Goal: Task Accomplishment & Management: Use online tool/utility

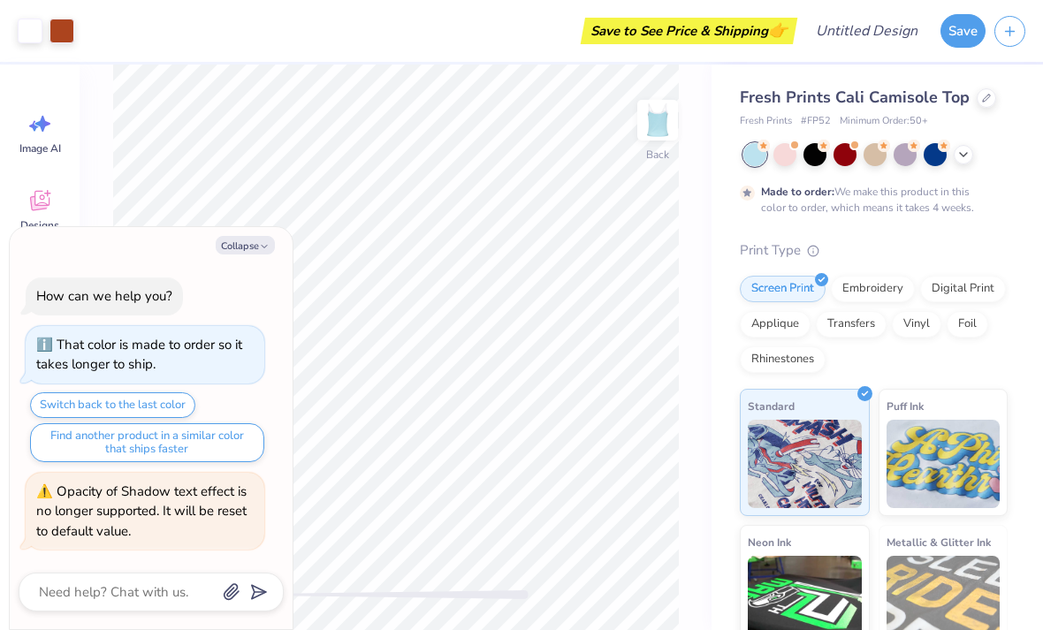
click at [270, 252] on icon "button" at bounding box center [264, 246] width 11 height 11
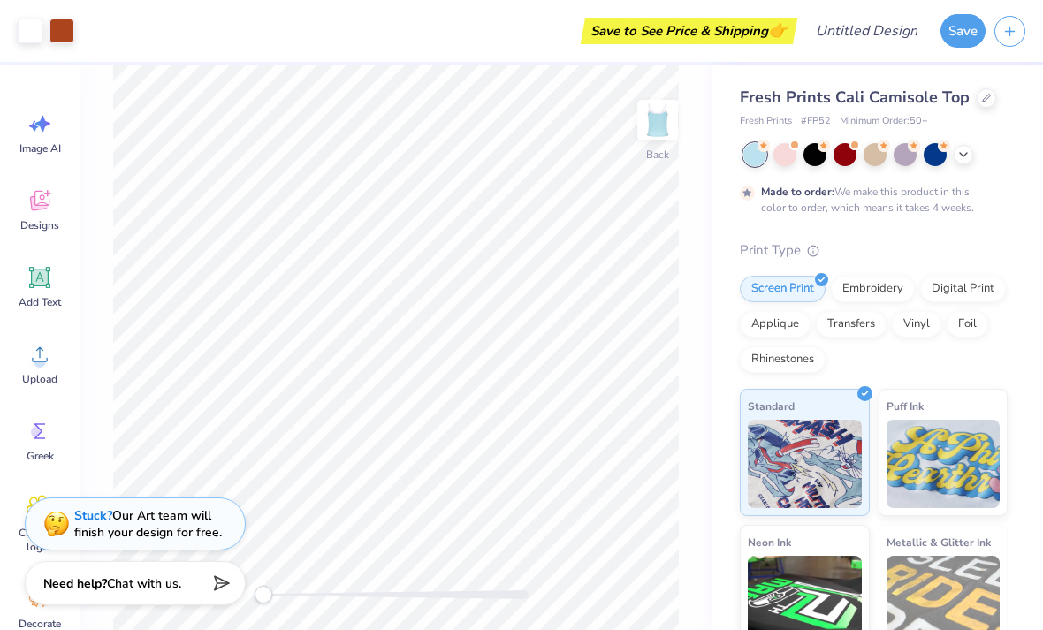
click at [909, 333] on div "Vinyl" at bounding box center [916, 324] width 49 height 27
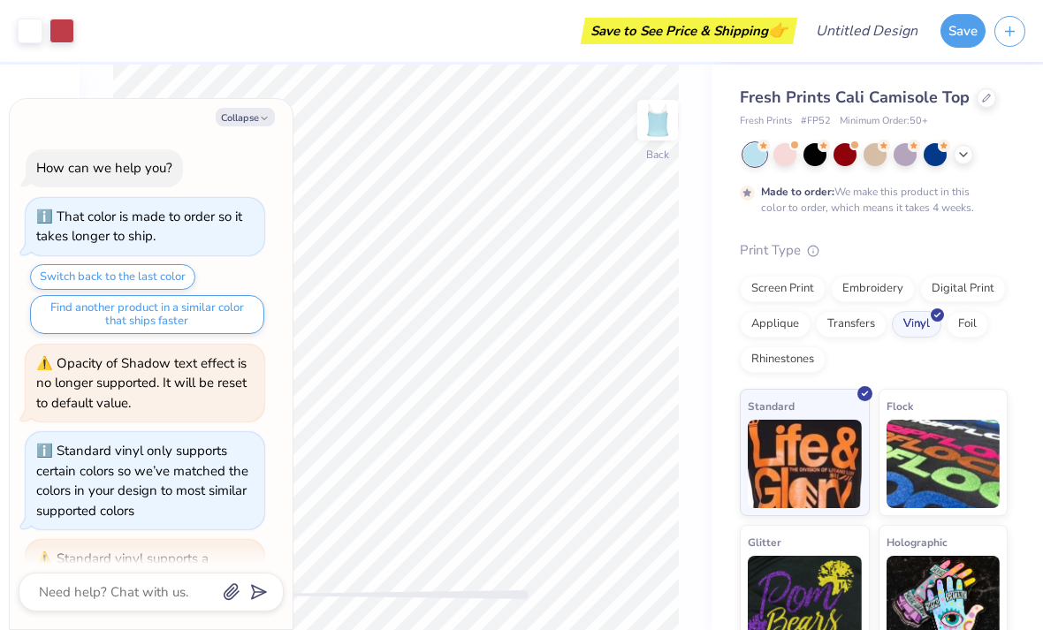
scroll to position [148, 0]
click at [263, 118] on icon "button" at bounding box center [264, 118] width 11 height 11
type textarea "x"
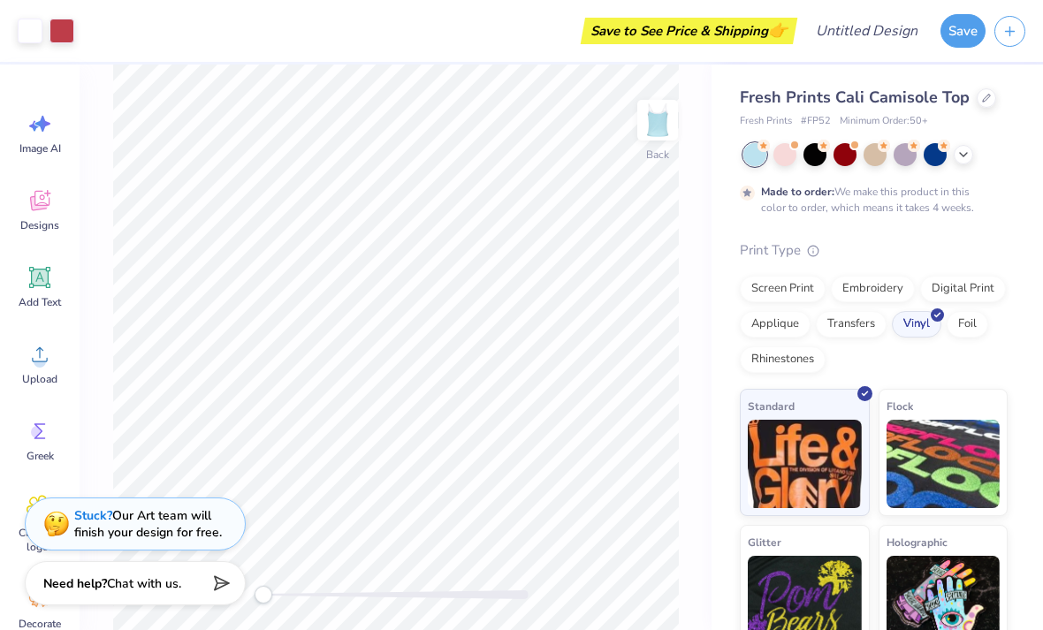
scroll to position [0, 0]
click at [49, 445] on div "Greek" at bounding box center [40, 440] width 64 height 66
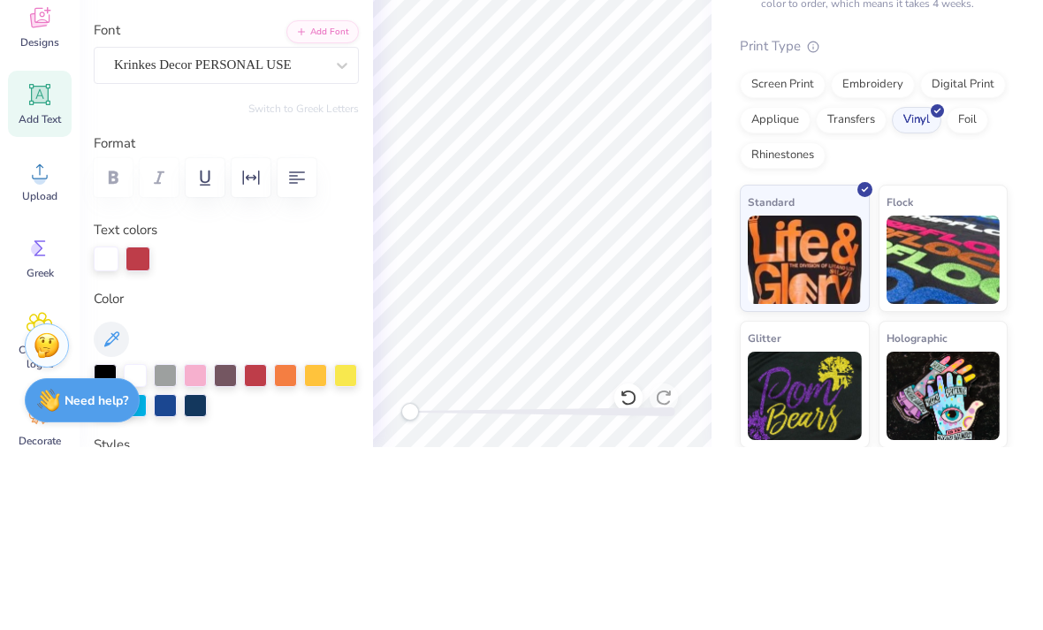
scroll to position [1, 4]
type textarea "Sigma Kappa"
type input "1.95"
type input "0.72"
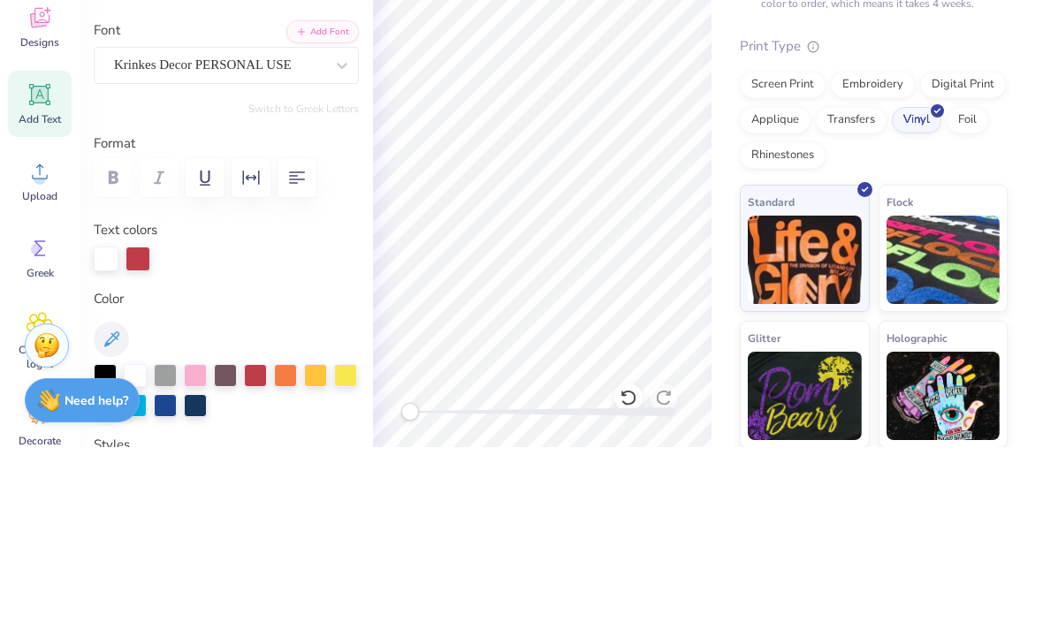
type input "4.97"
type input "0.0"
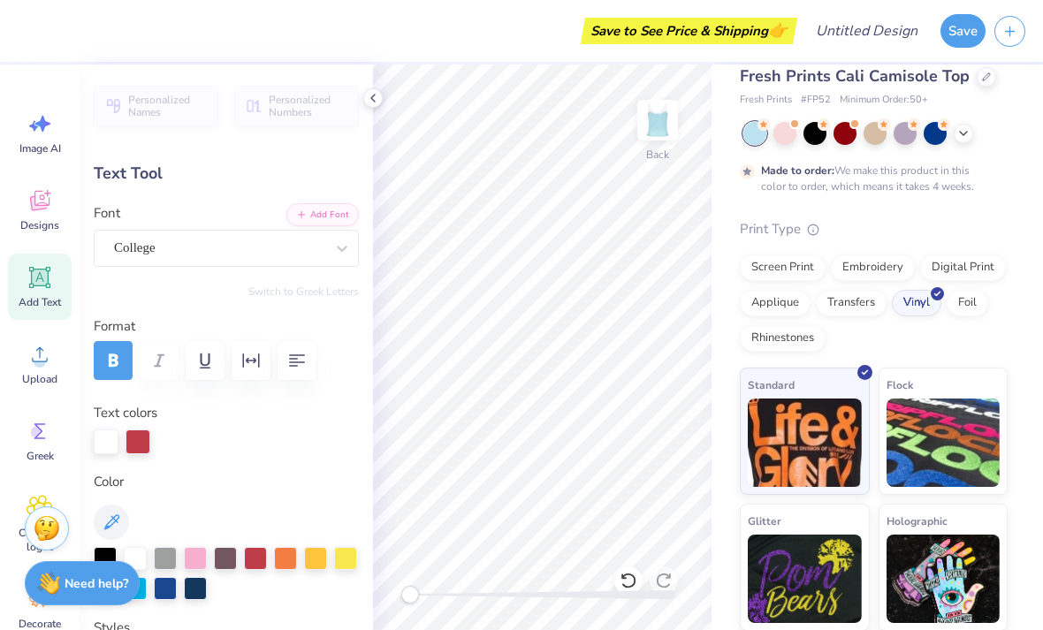
scroll to position [1, 0]
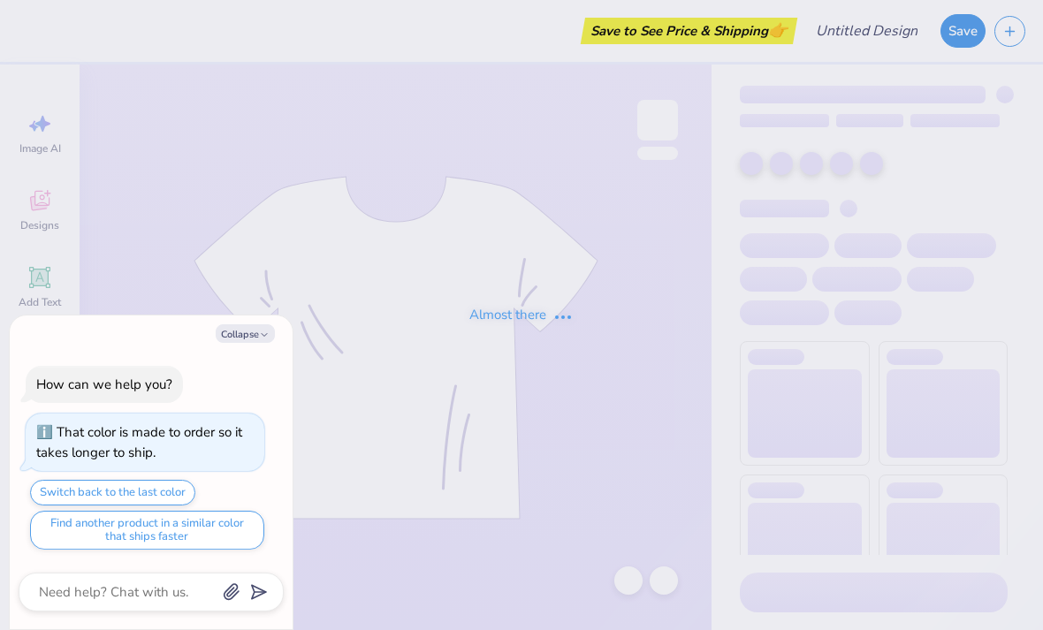
click at [227, 328] on button "Collapse" at bounding box center [245, 333] width 59 height 19
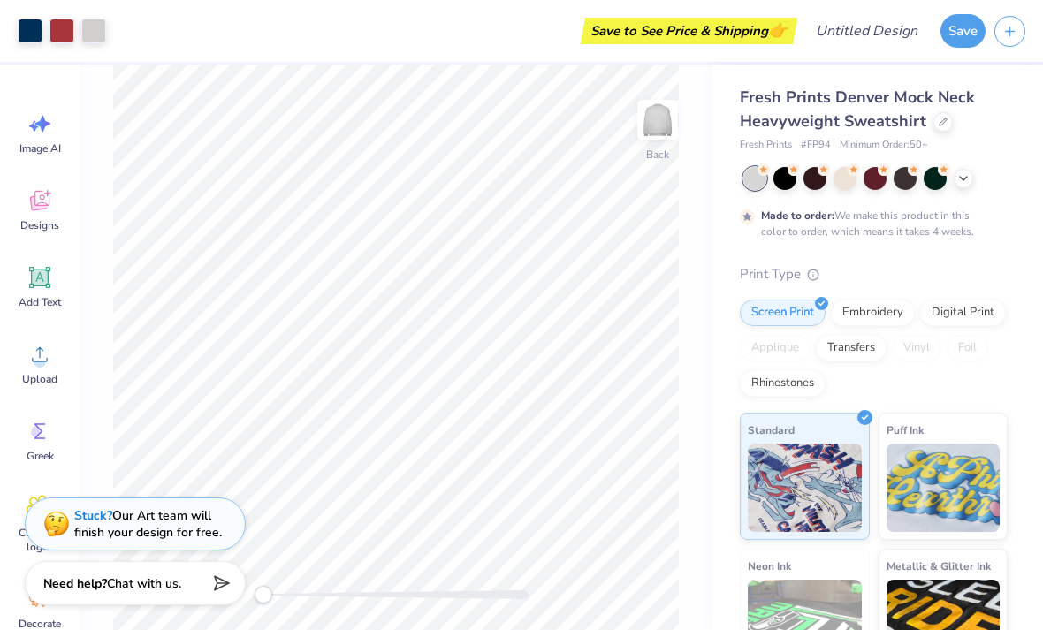
click at [956, 174] on icon at bounding box center [963, 178] width 14 height 14
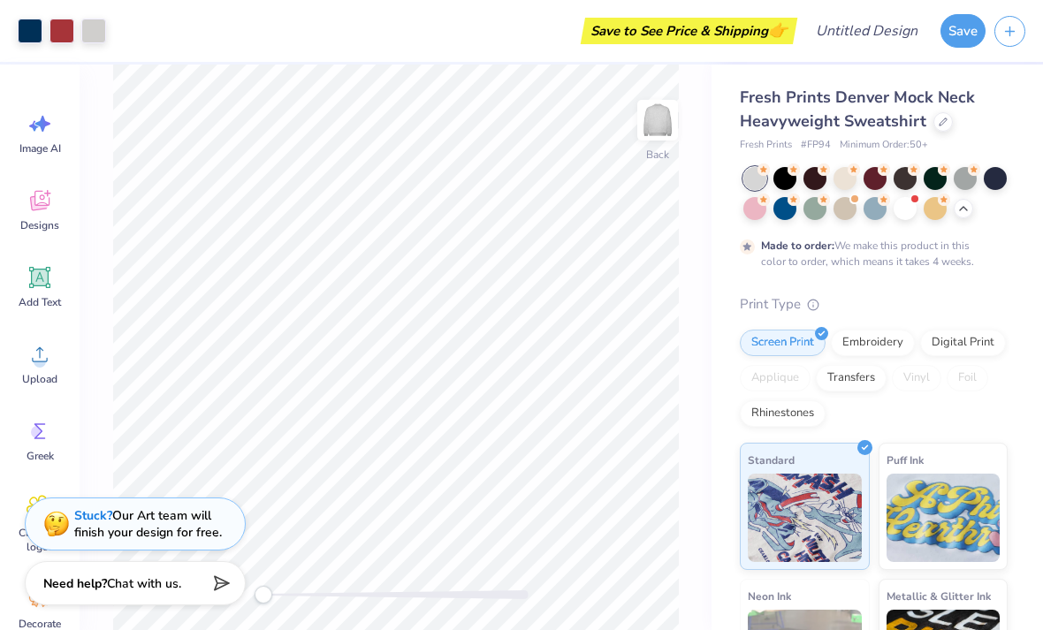
click at [911, 209] on div at bounding box center [905, 208] width 23 height 23
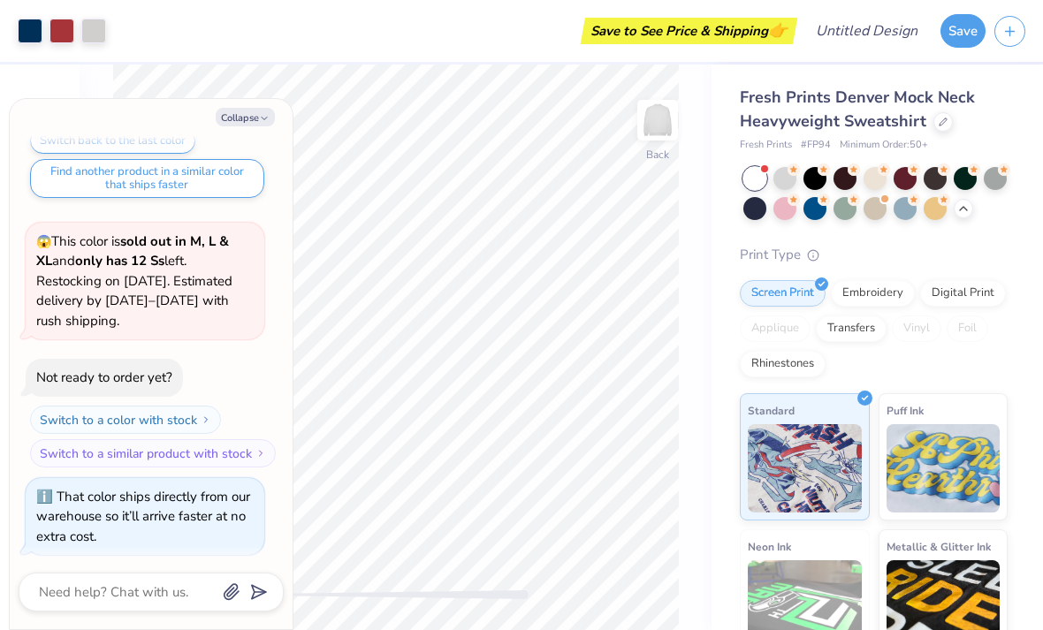
scroll to position [242, 0]
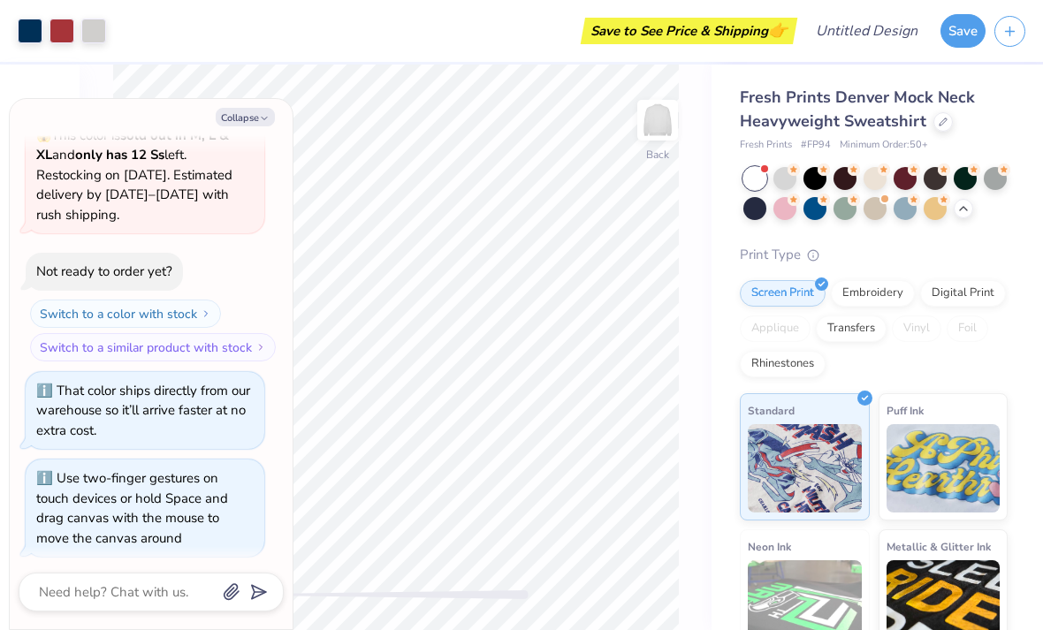
type textarea "x"
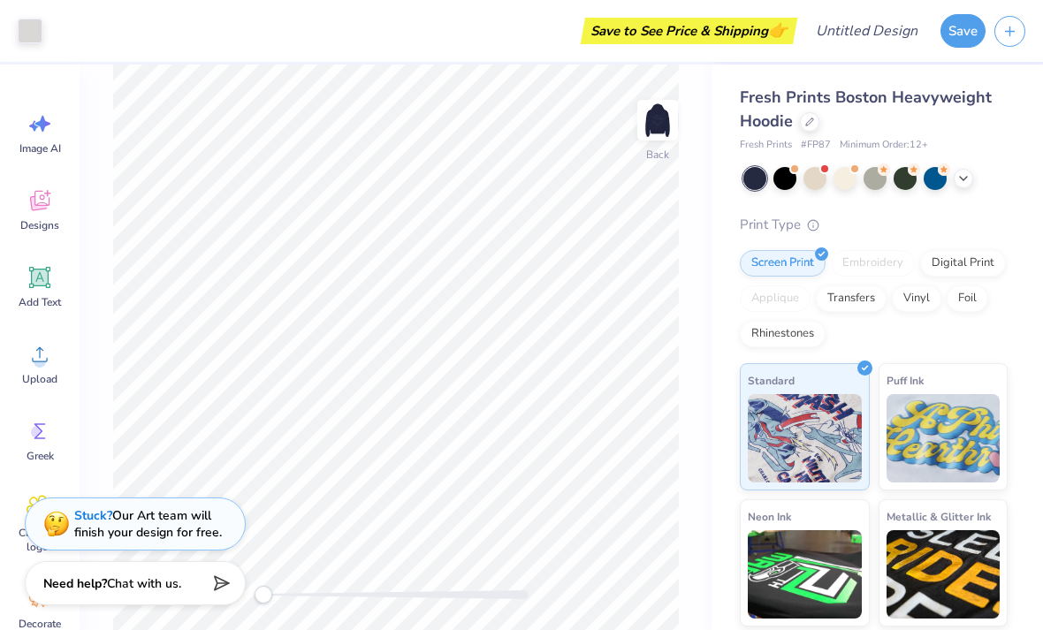
click at [652, 122] on img at bounding box center [657, 120] width 35 height 35
click at [946, 176] on div at bounding box center [935, 178] width 23 height 23
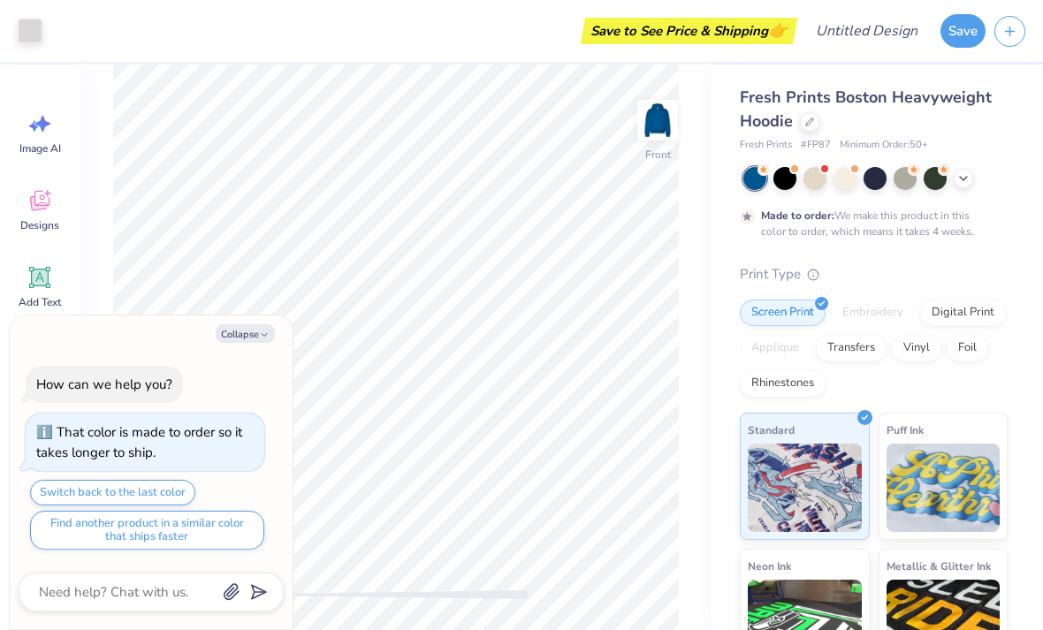
type textarea "x"
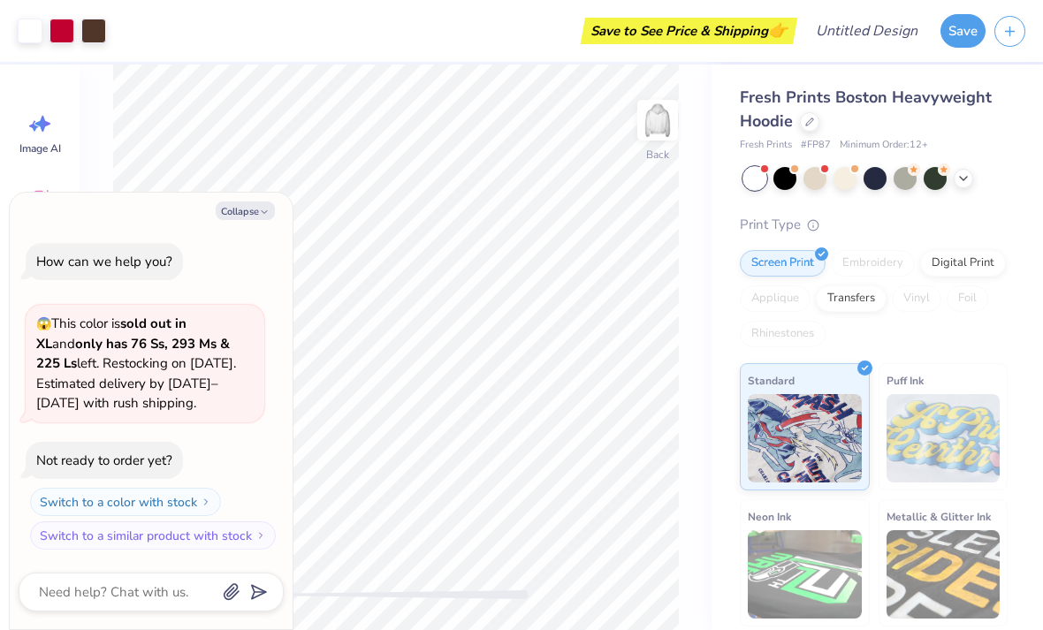
click at [697, 295] on div "Back" at bounding box center [396, 348] width 632 height 566
click at [246, 207] on button "Collapse" at bounding box center [245, 211] width 59 height 19
type textarea "x"
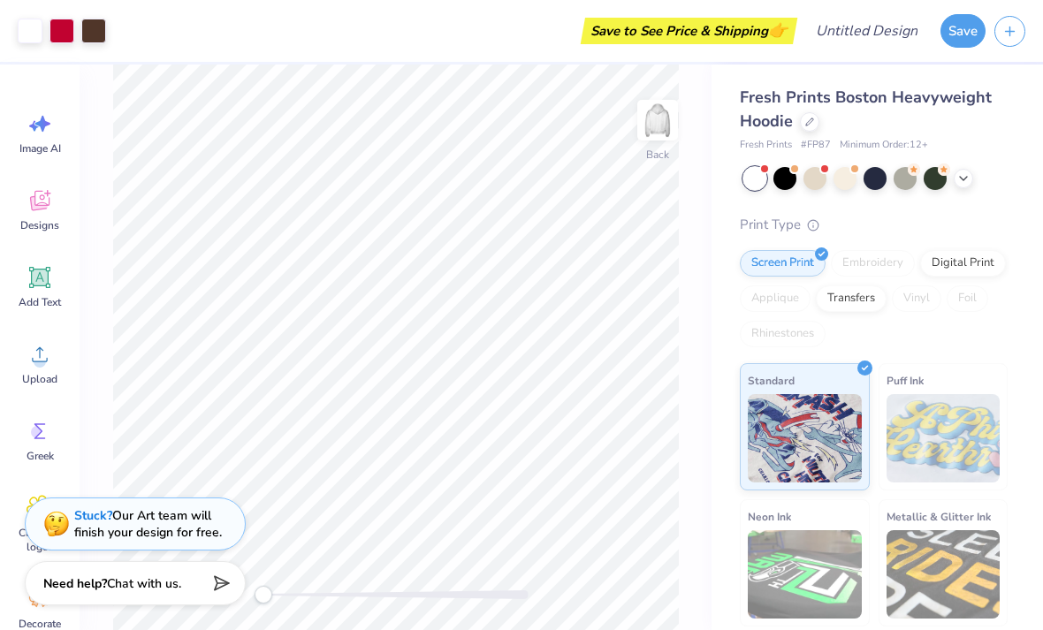
click at [62, 34] on div at bounding box center [61, 31] width 25 height 25
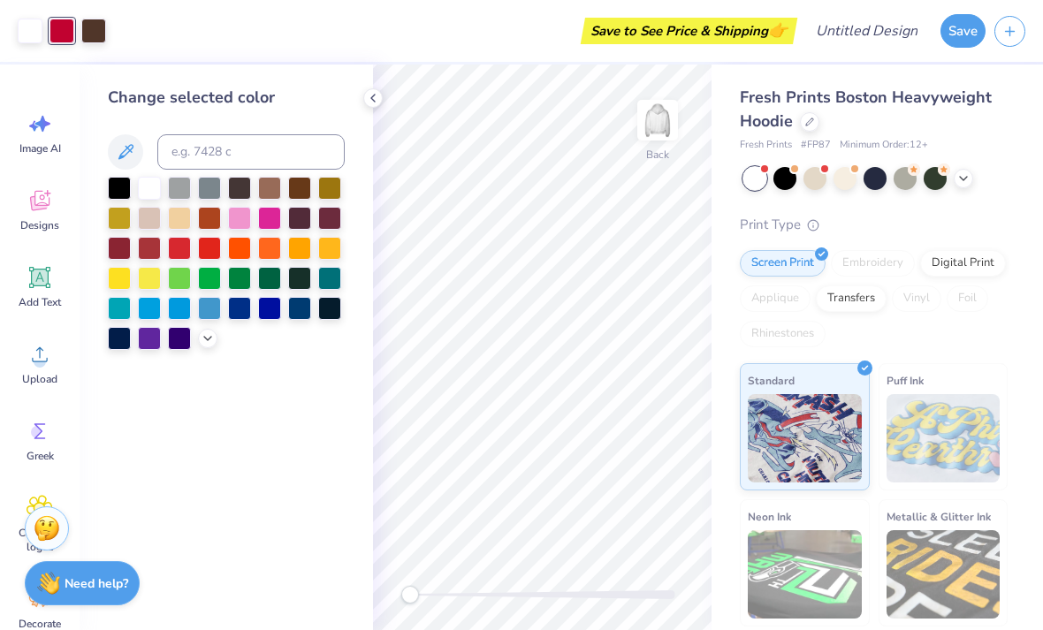
click at [238, 313] on div at bounding box center [239, 308] width 23 height 23
click at [98, 19] on div at bounding box center [93, 31] width 25 height 25
click at [112, 188] on div at bounding box center [119, 188] width 23 height 23
click at [238, 191] on div at bounding box center [239, 188] width 23 height 23
click at [372, 98] on icon at bounding box center [373, 98] width 14 height 14
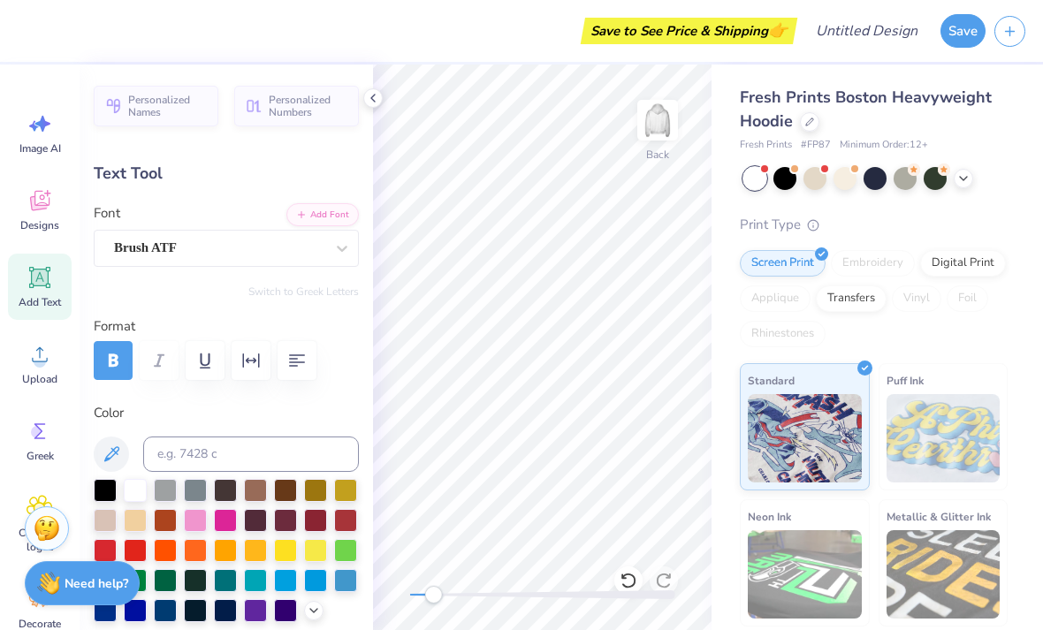
type input "0.0"
type input "7.64"
type input "5.04"
type input "4.26"
type input "6.1"
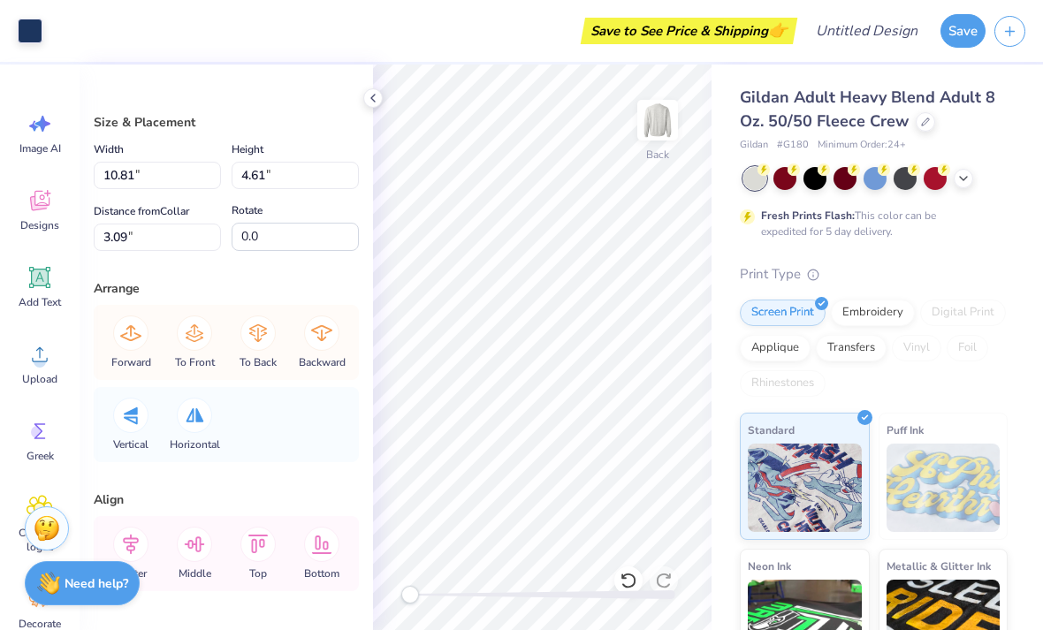
type input "10.72"
type input "4.48"
type input "3.12"
type input "10.81"
type input "4.61"
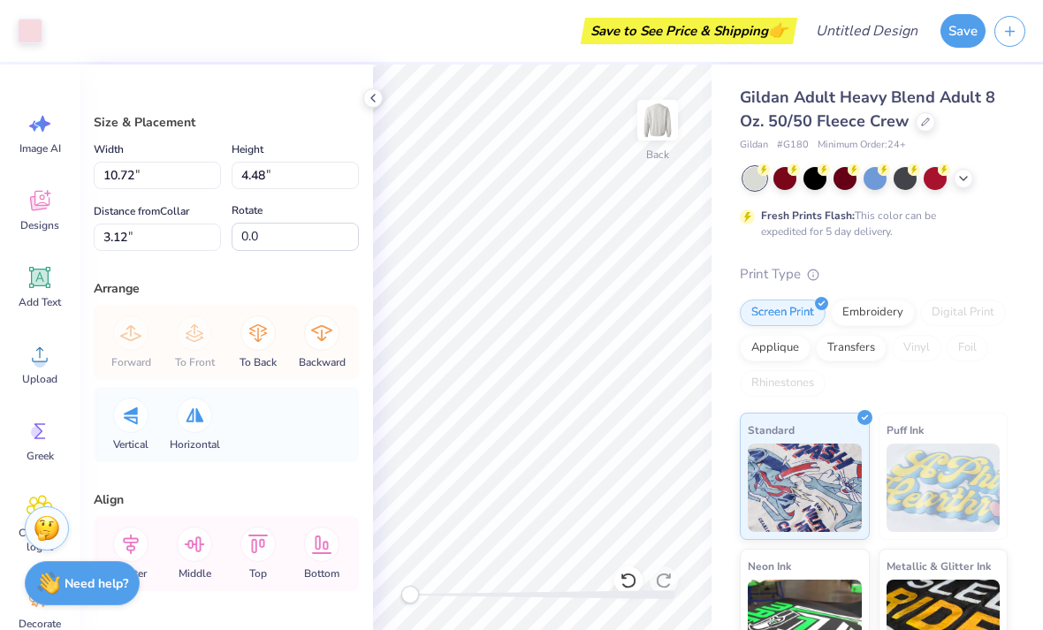
type input "3.09"
type input "11.00"
type input "4.83"
type input "3.00"
type input "10.72"
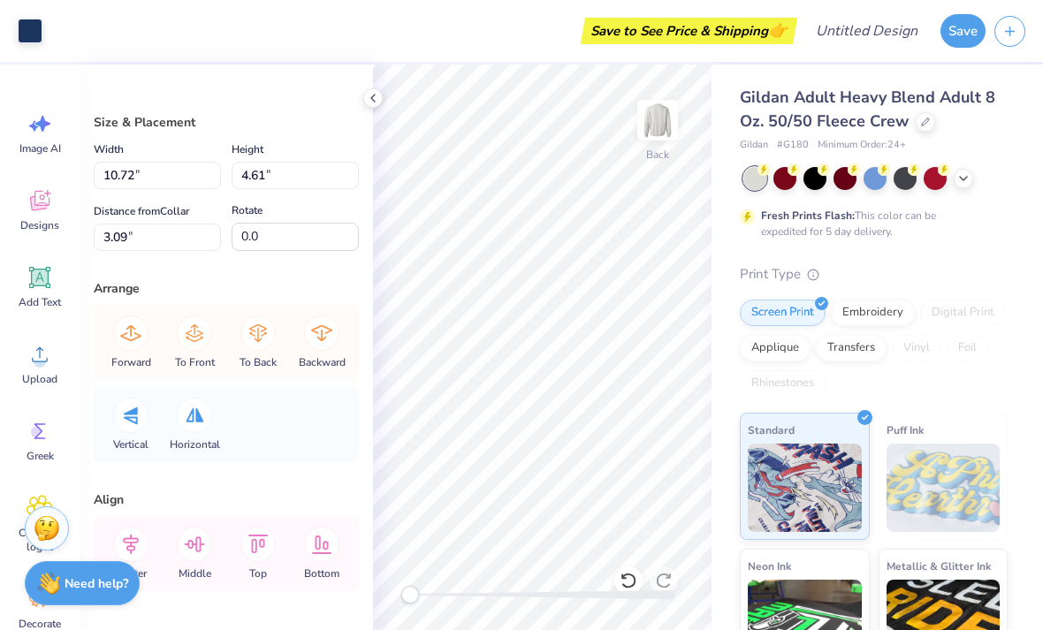
type input "4.48"
type input "3.12"
type input "11.00"
type input "4.83"
type input "3.00"
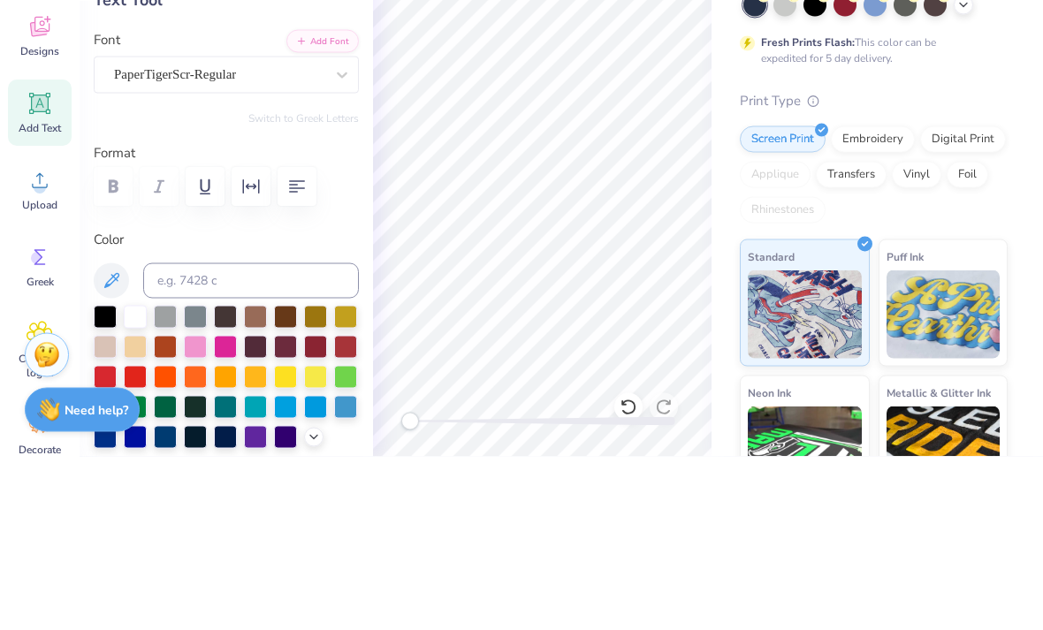
type textarea "s"
type textarea "#"
type textarea "Sigma Kappa"
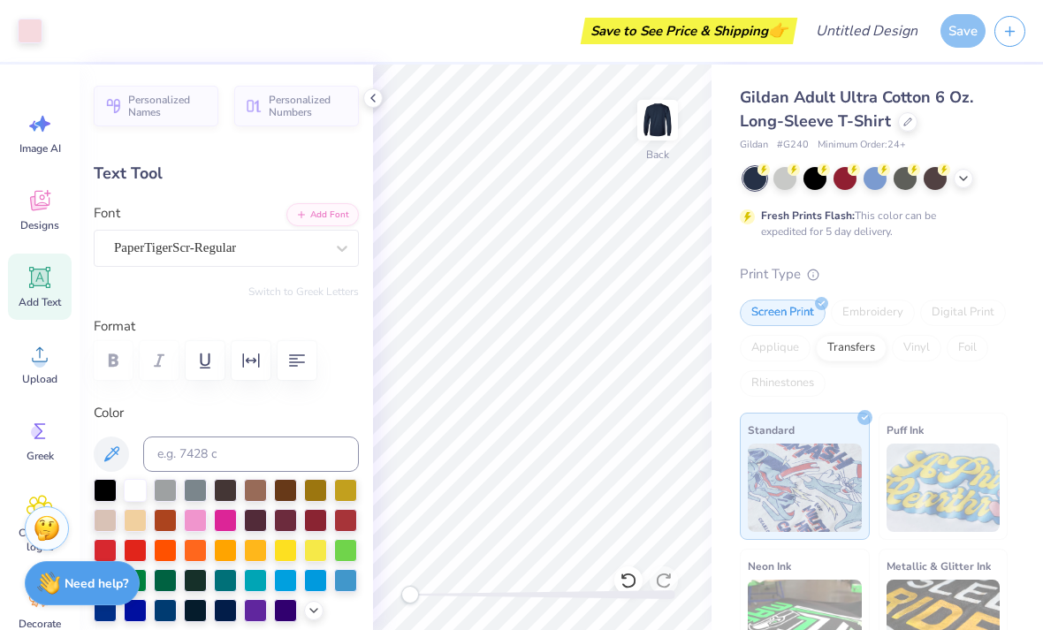
type input "15.50"
type input "2.89"
type input "3.76"
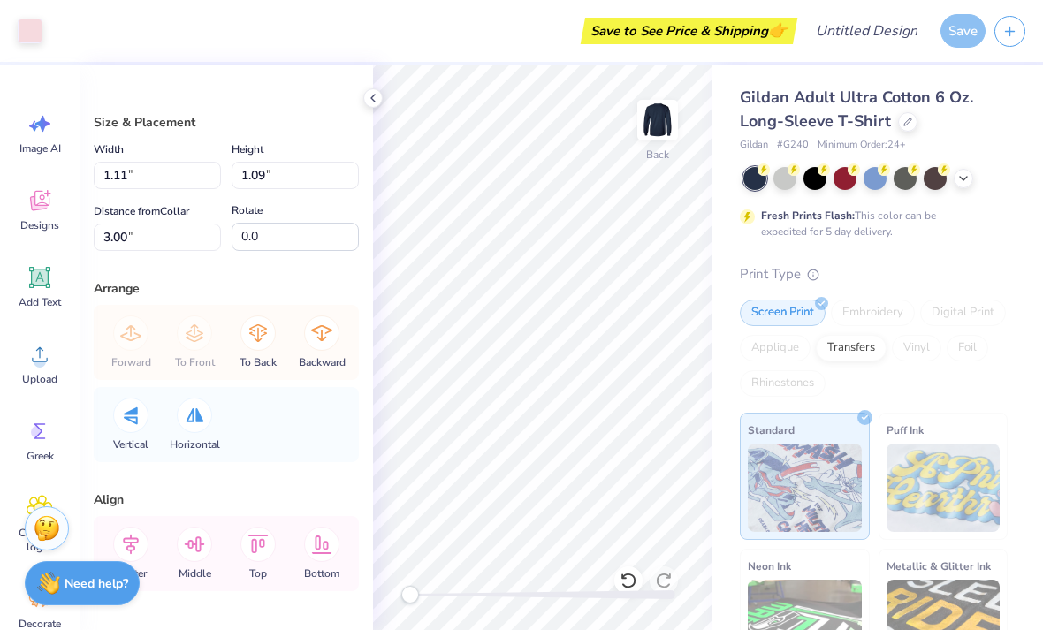
type input "0.94"
type input "0.93"
type input "1.49"
type input "1.46"
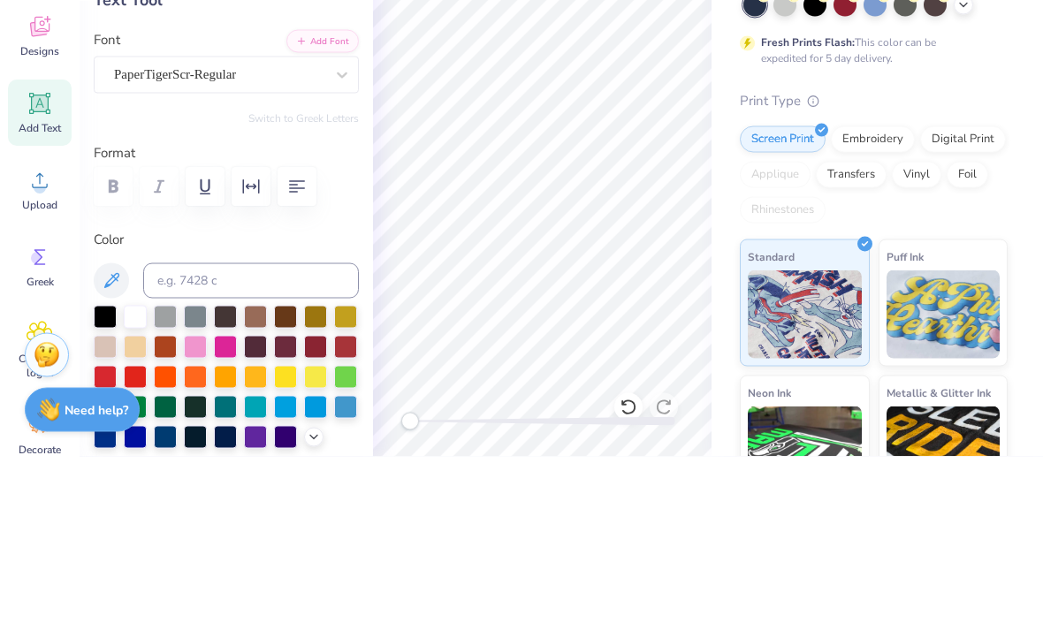
type textarea "s"
type textarea "Slgma Kappa"
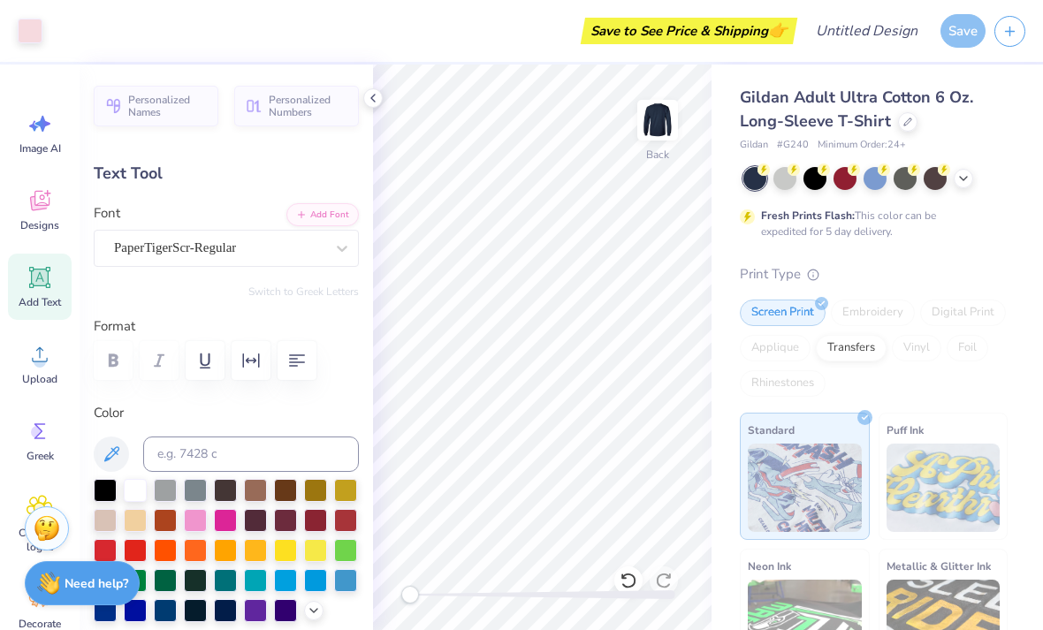
type input "15.47"
type input "2.89"
type input "3.76"
type input "1.87"
type input "0.97"
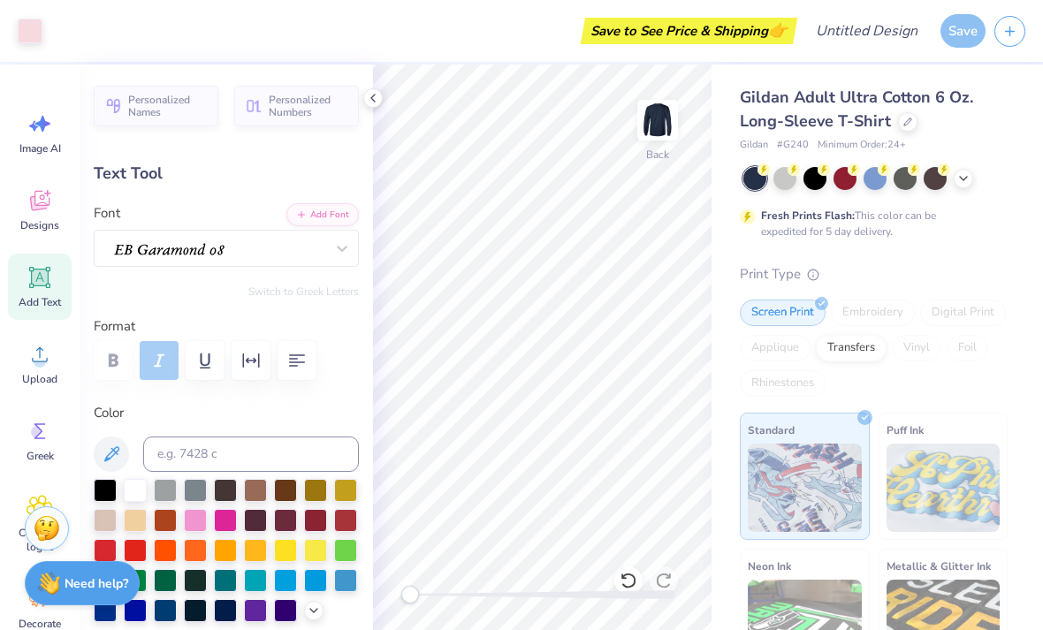
type input "5.55"
type input "2.47"
type input "1.28"
type input "5.63"
type input "15.47"
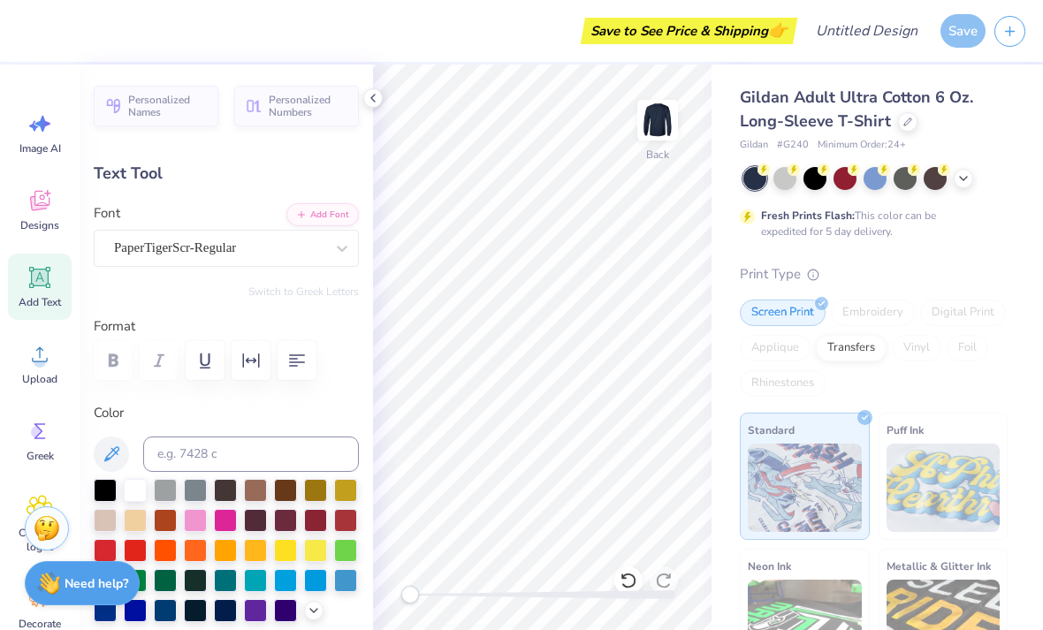
type input "2.89"
type input "3.76"
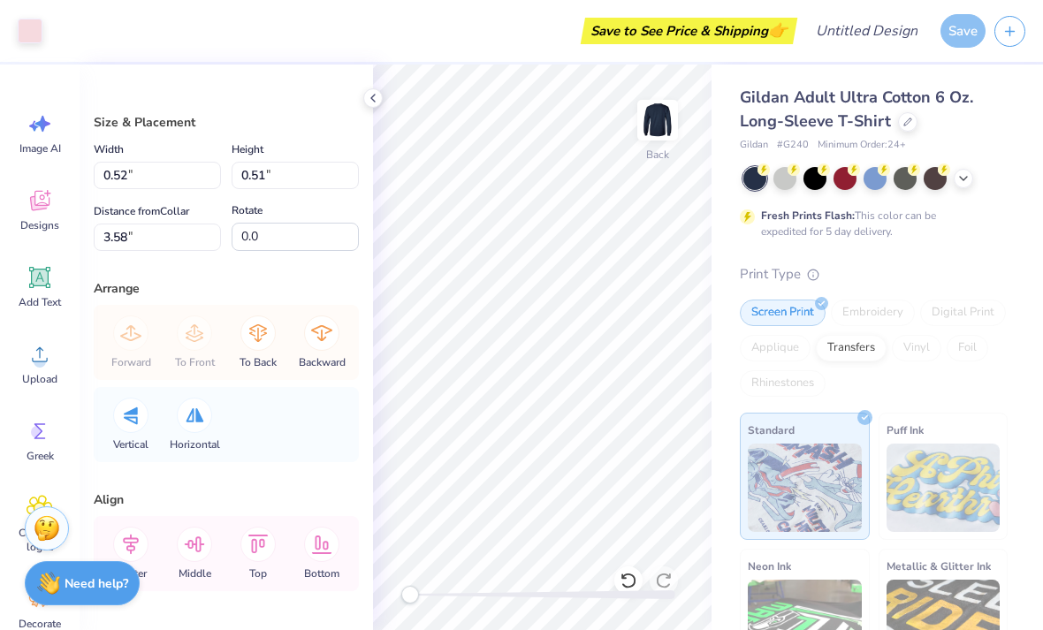
type input "0.52"
type input "0.51"
type input "3.58"
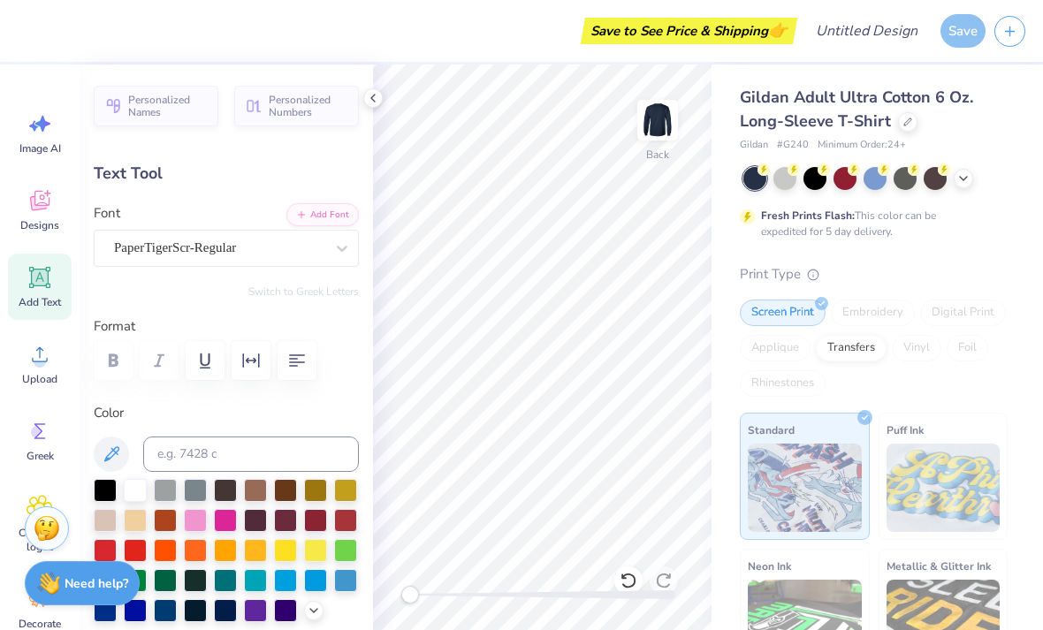
type input "3.76"
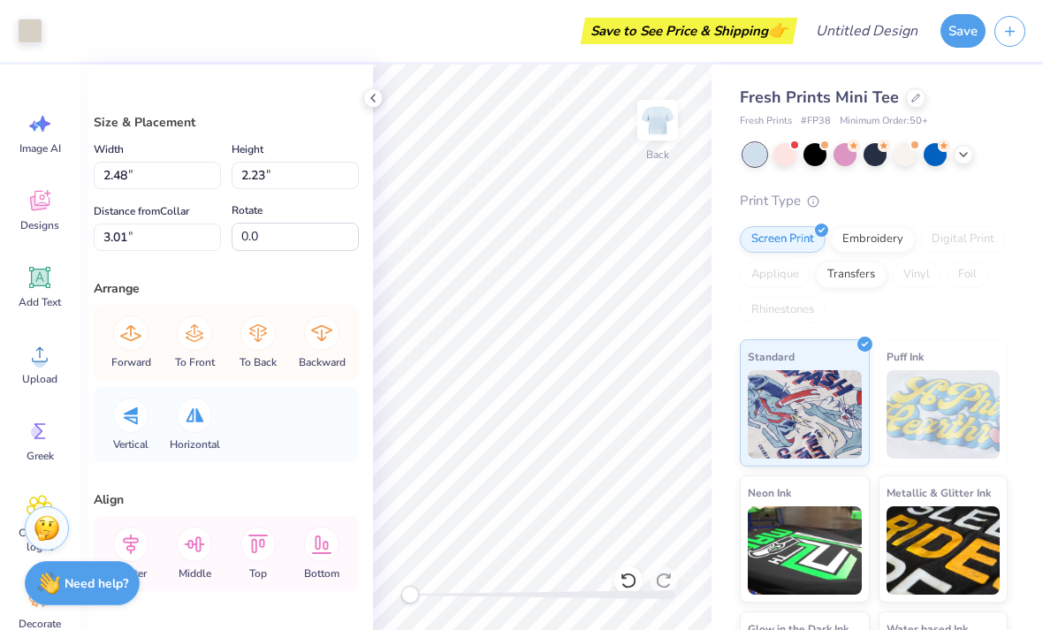
type input "2.47"
type input "2.24"
click at [53, 284] on div "Add Text" at bounding box center [40, 287] width 64 height 66
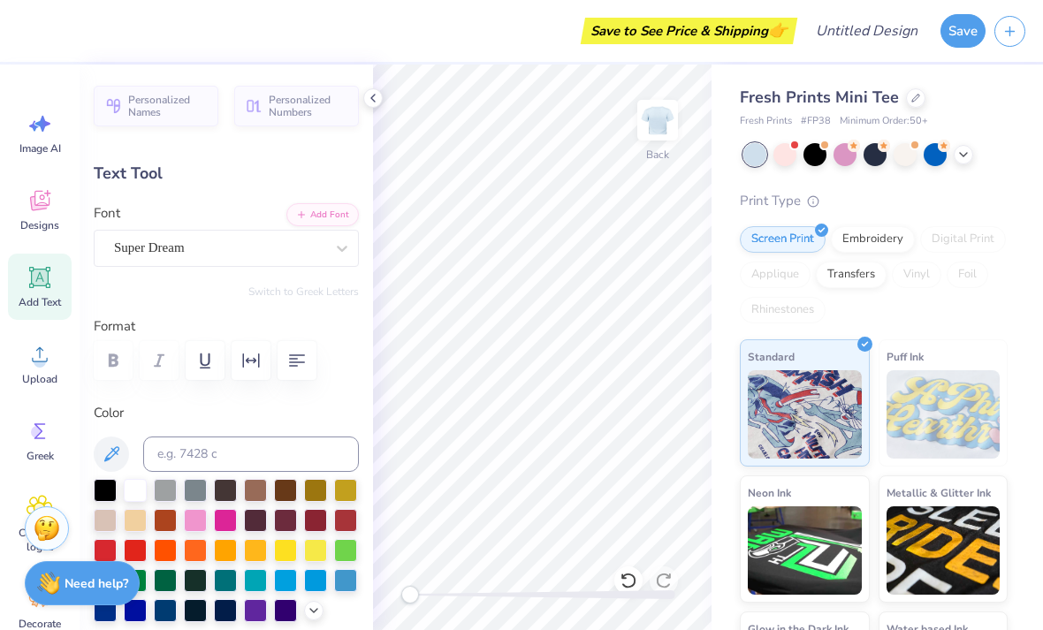
scroll to position [0, 2]
click at [898, 188] on div "Fresh Prints Mini Tee Fresh Prints # FP38 Minimum Order: 50 + Print Type Screen…" at bounding box center [874, 412] width 268 height 653
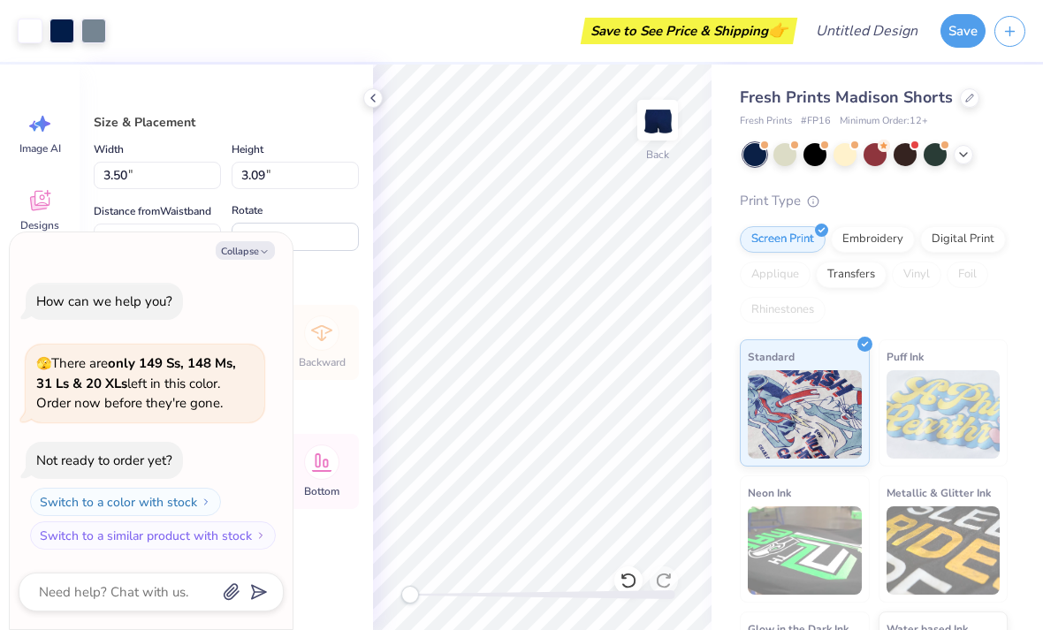
click at [958, 160] on div at bounding box center [963, 154] width 19 height 19
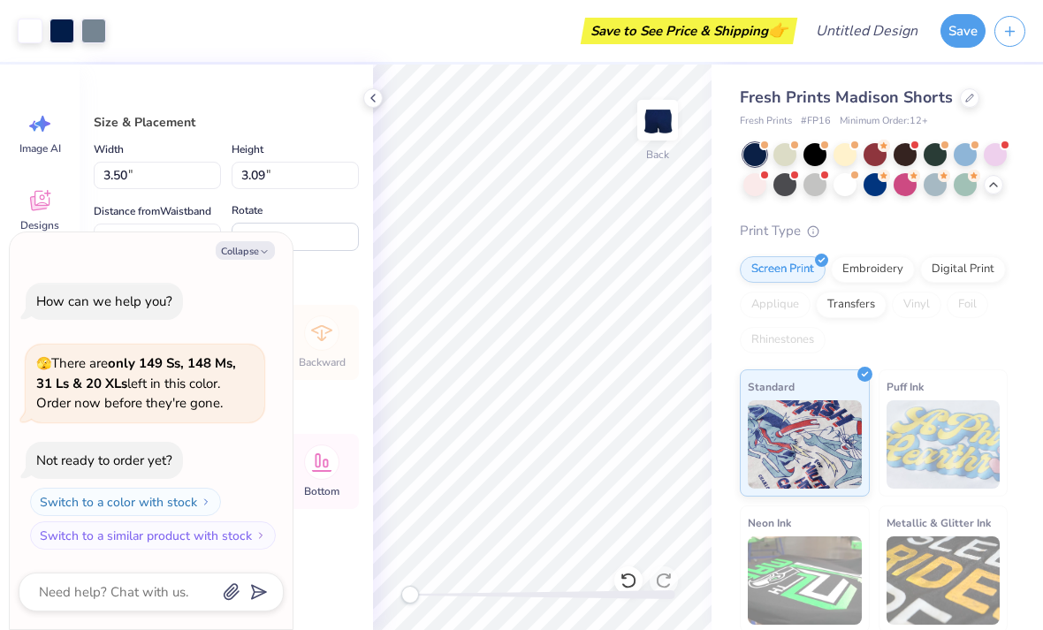
click at [840, 182] on div at bounding box center [845, 184] width 23 height 23
type textarea "x"
type input "3.26"
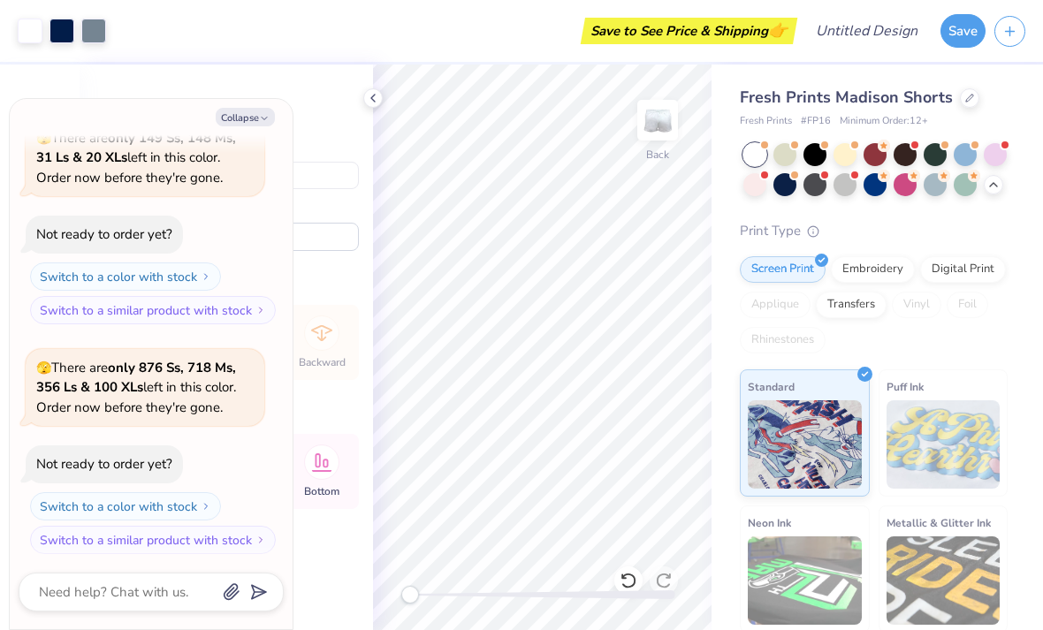
click at [982, 275] on div "Digital Print" at bounding box center [963, 269] width 86 height 27
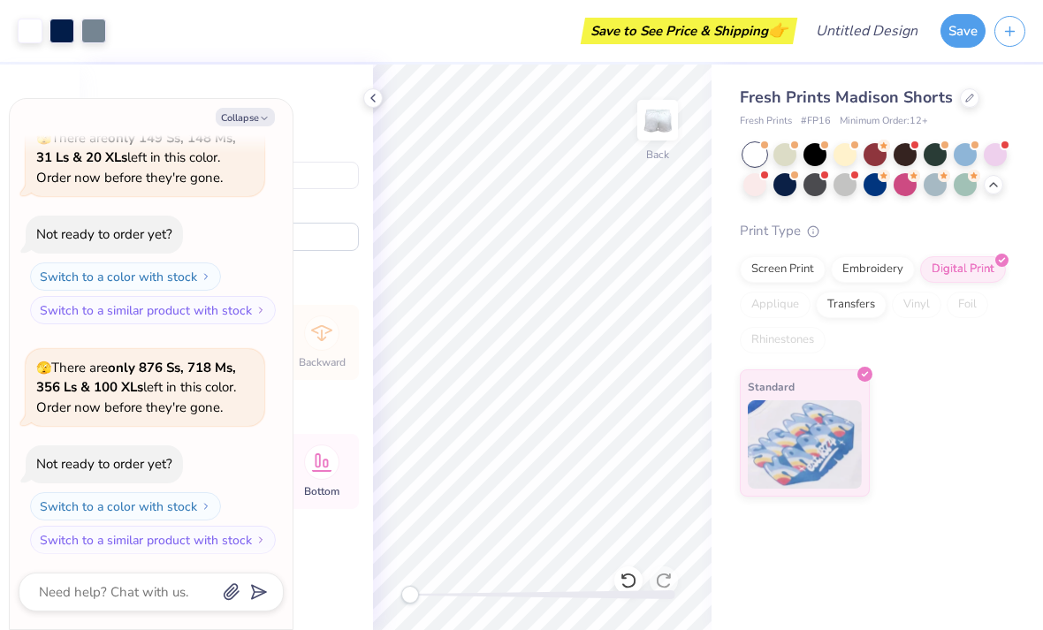
click at [812, 459] on img at bounding box center [805, 444] width 114 height 88
click at [359, 88] on div "Select part of your design to make edits in this panel" at bounding box center [226, 113] width 293 height 96
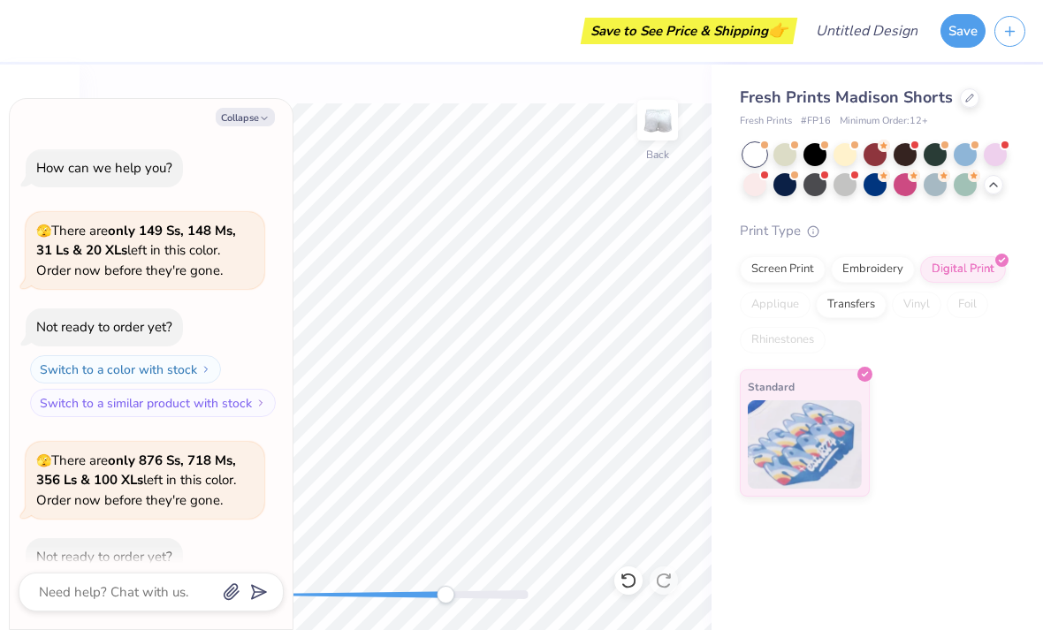
type textarea "x"
